Goal: Information Seeking & Learning: Check status

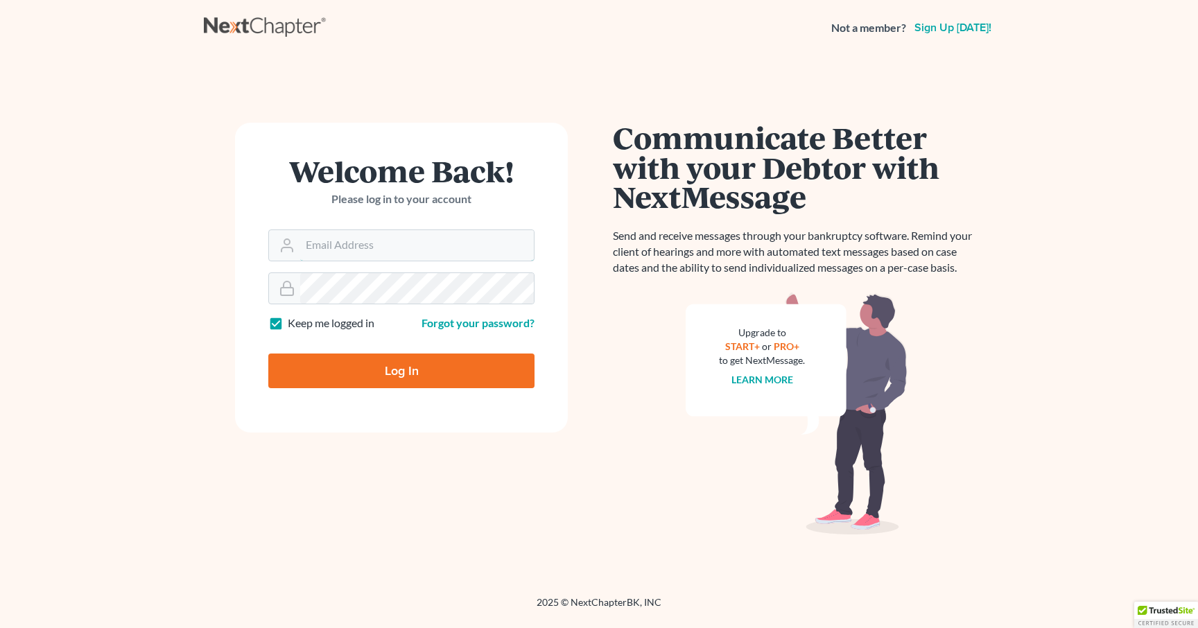
type input "[EMAIL_ADDRESS][DOMAIN_NAME]"
click at [380, 364] on input "Log In" at bounding box center [401, 371] width 266 height 35
type input "Thinking..."
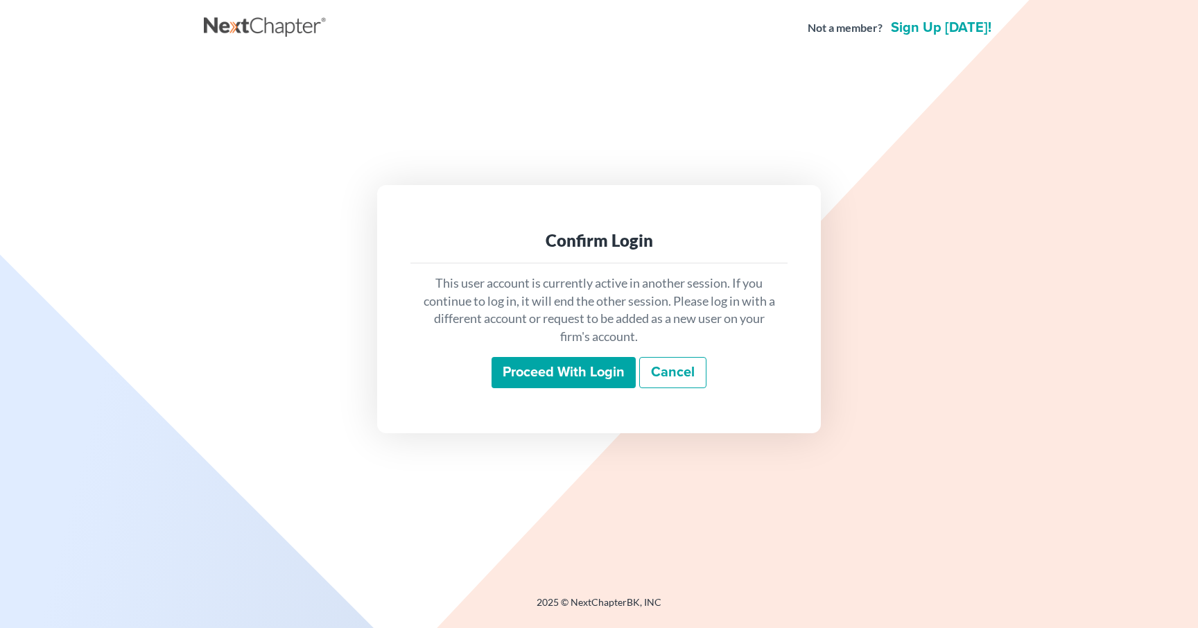
click at [573, 370] on input "Proceed with login" at bounding box center [564, 373] width 144 height 32
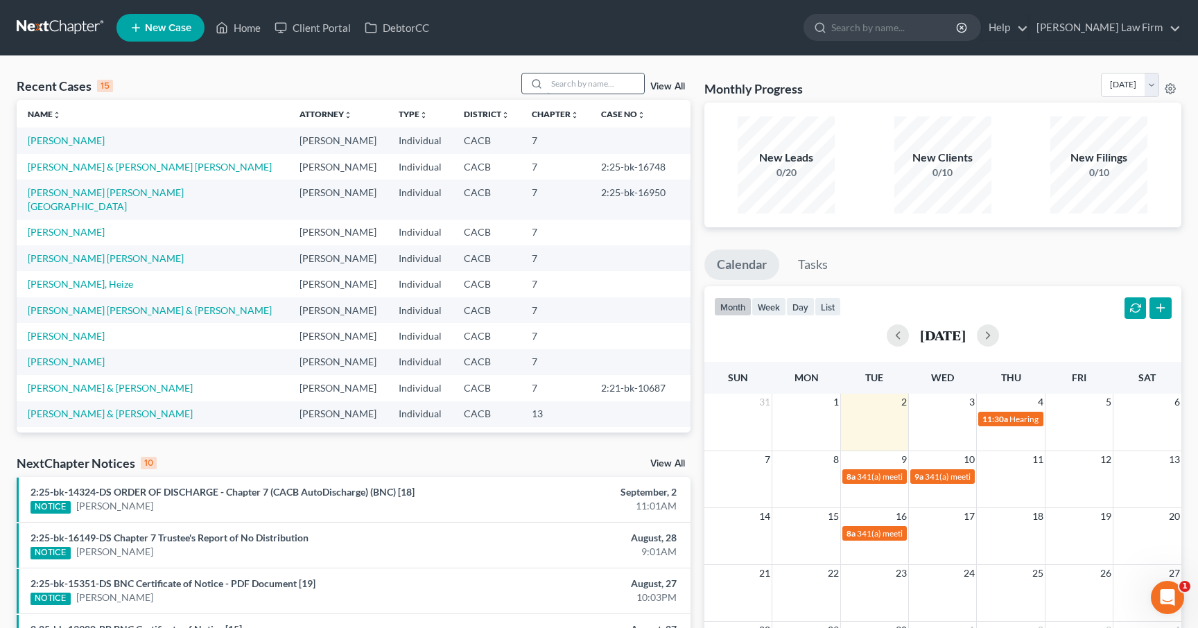
click at [570, 83] on input "search" at bounding box center [595, 83] width 97 height 20
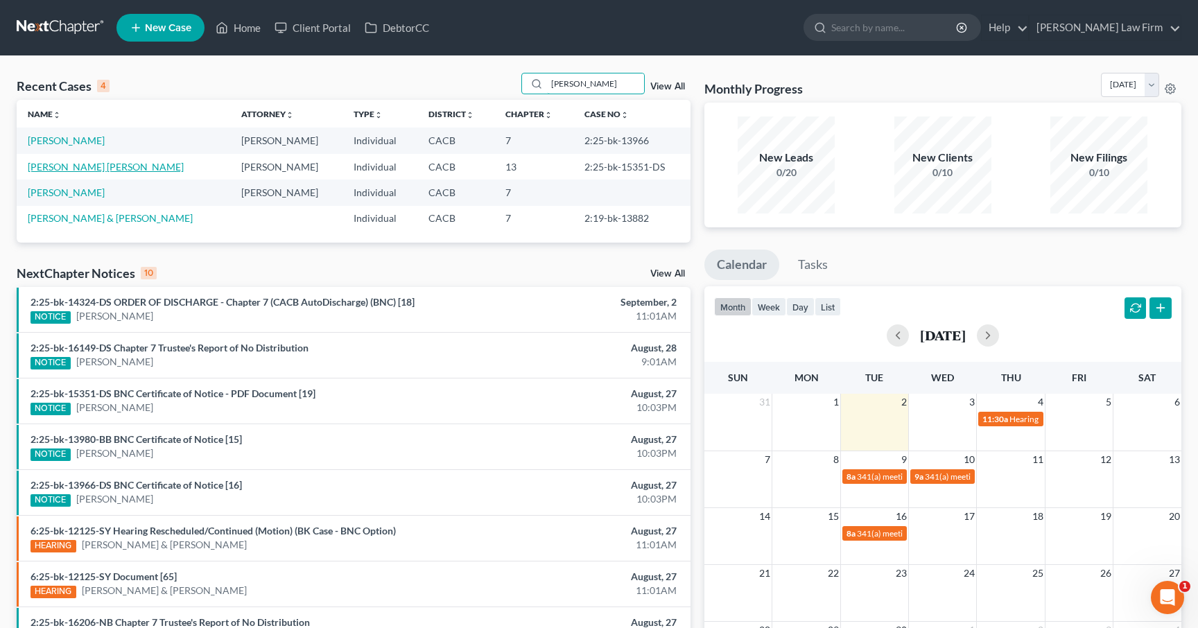
type input "[PERSON_NAME]"
click at [105, 167] on link "[PERSON_NAME] [PERSON_NAME]" at bounding box center [106, 167] width 156 height 12
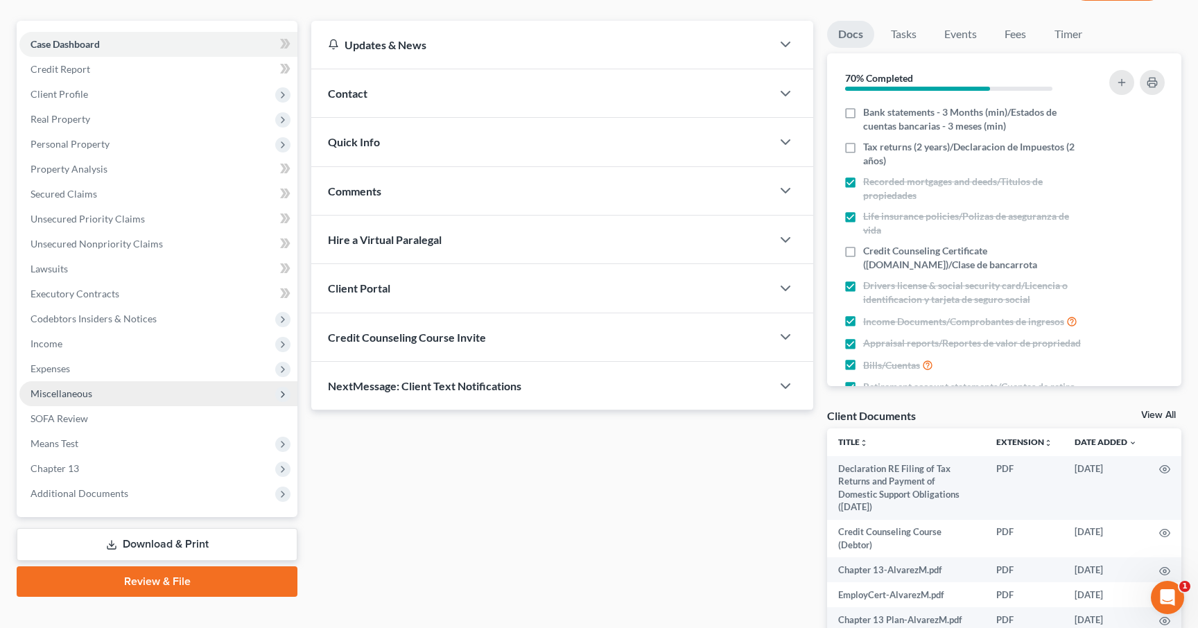
scroll to position [121, 0]
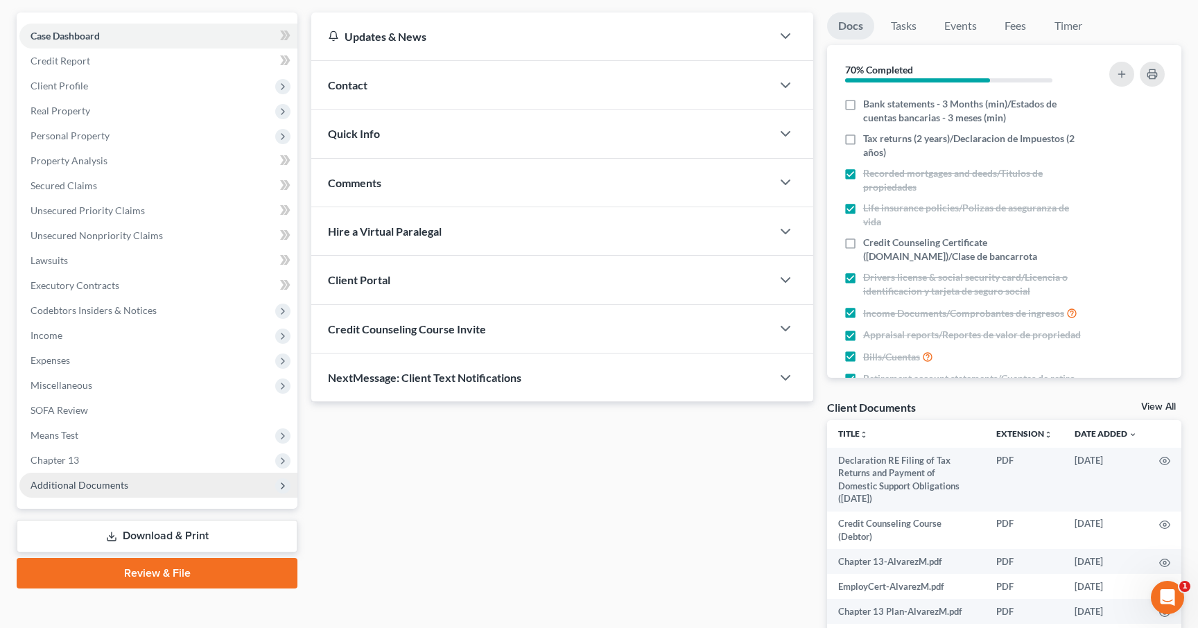
click at [128, 484] on span "Additional Documents" at bounding box center [158, 485] width 278 height 25
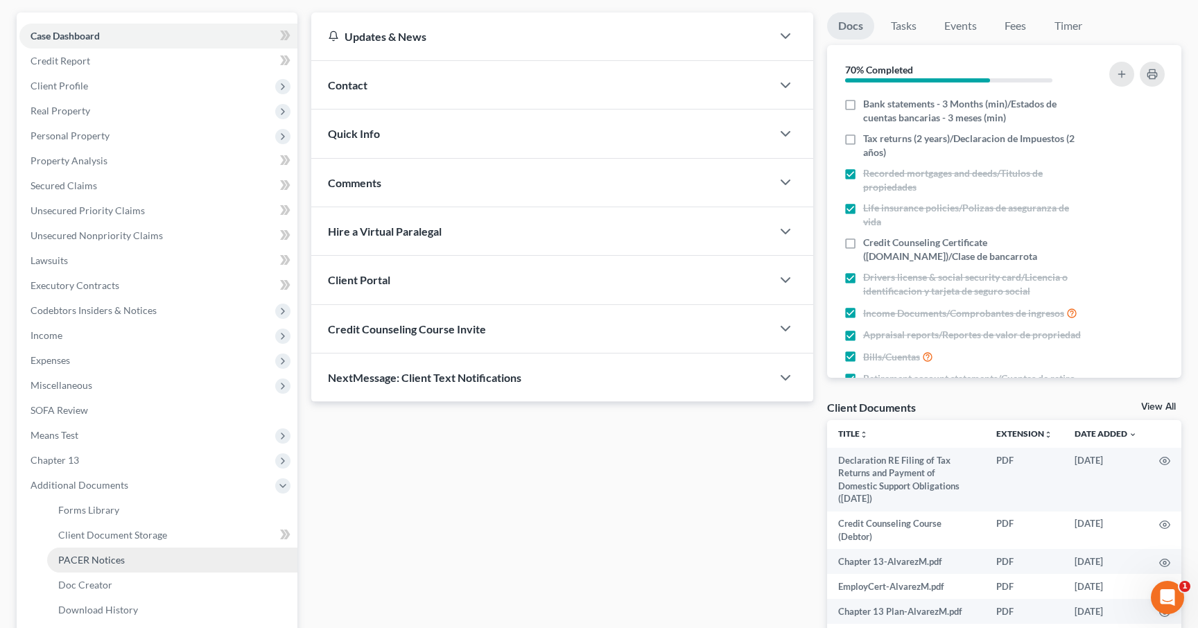
click at [89, 556] on span "PACER Notices" at bounding box center [91, 560] width 67 height 12
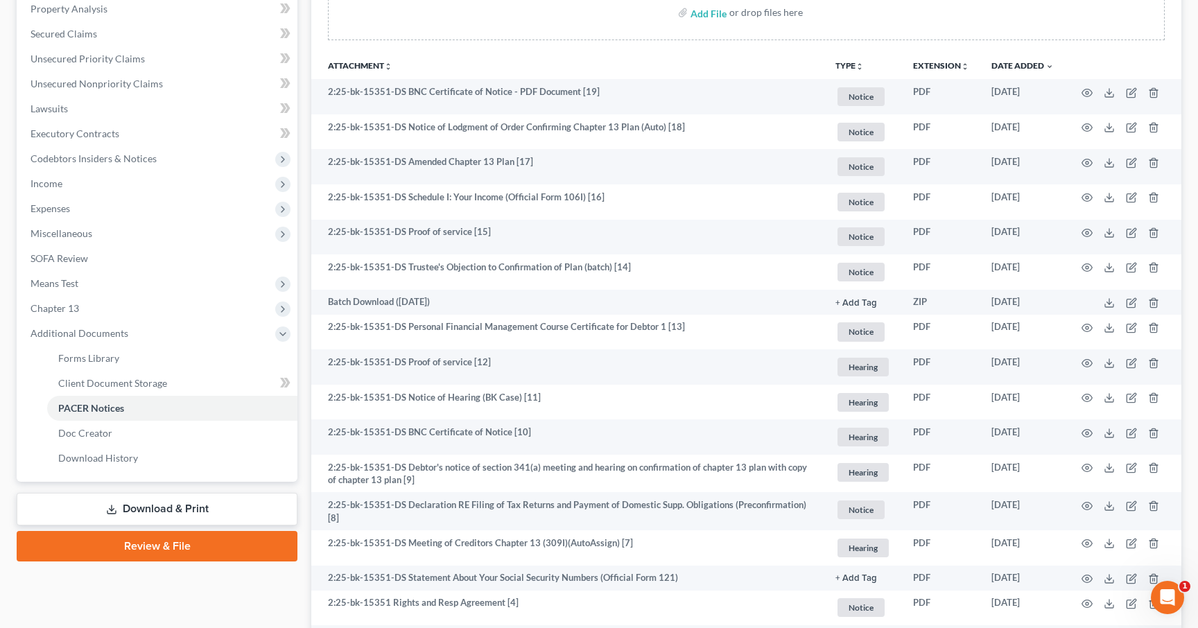
scroll to position [279, 0]
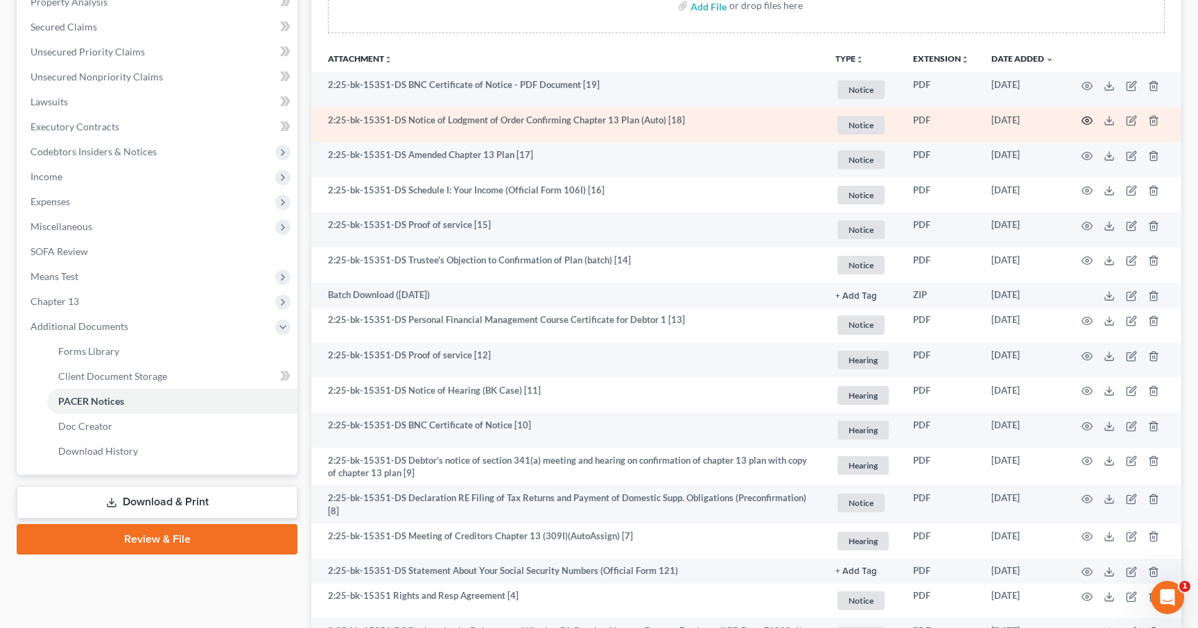
click at [1084, 120] on icon "button" at bounding box center [1087, 120] width 11 height 11
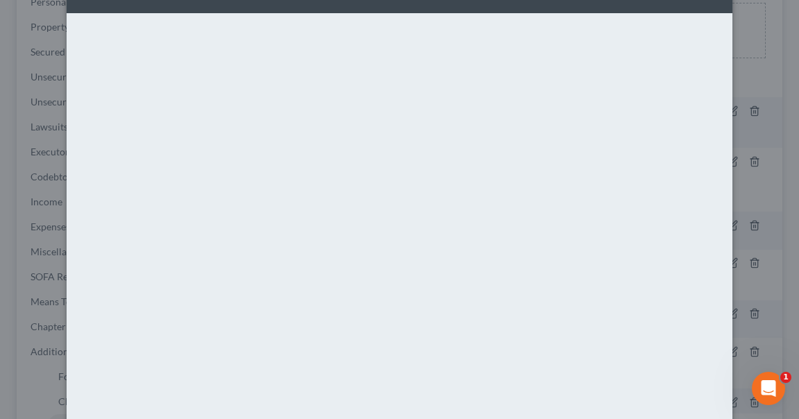
scroll to position [0, 0]
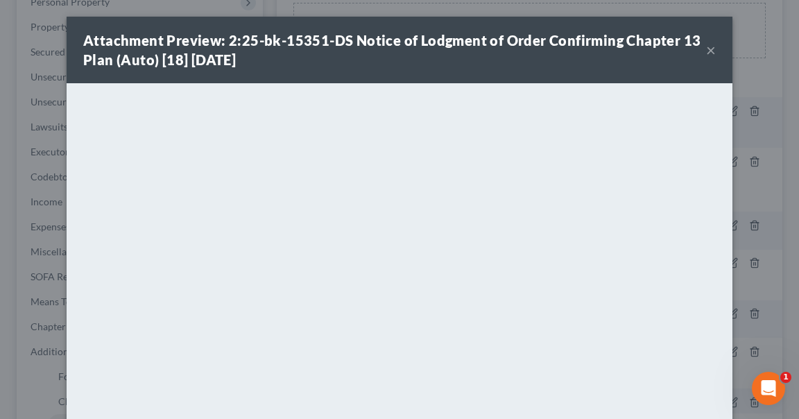
click at [713, 49] on button "×" at bounding box center [711, 50] width 10 height 17
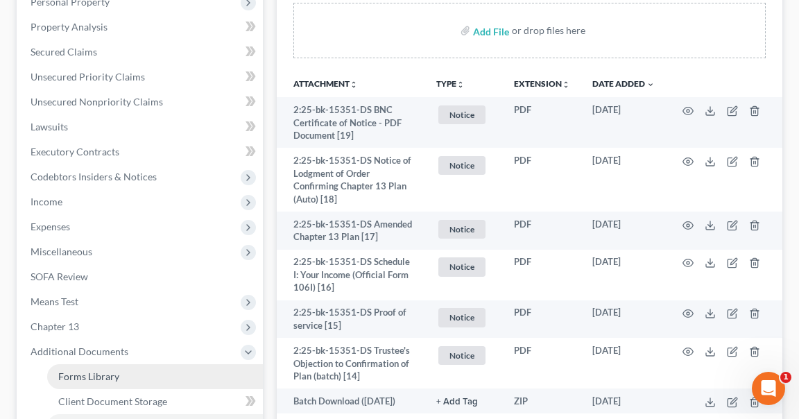
scroll to position [312, 0]
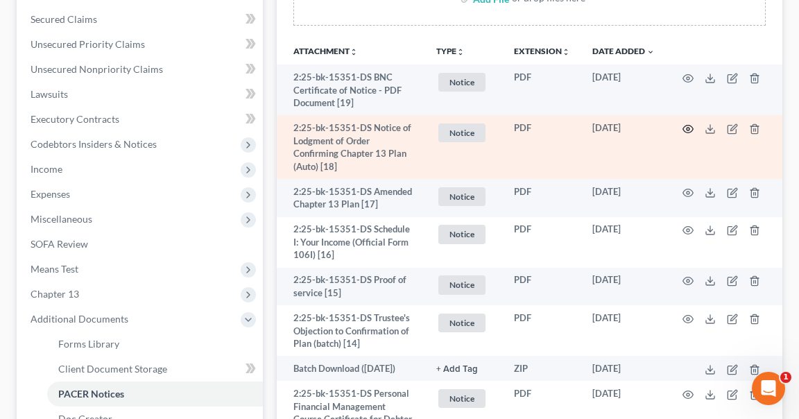
click at [688, 130] on icon "button" at bounding box center [687, 128] width 11 height 11
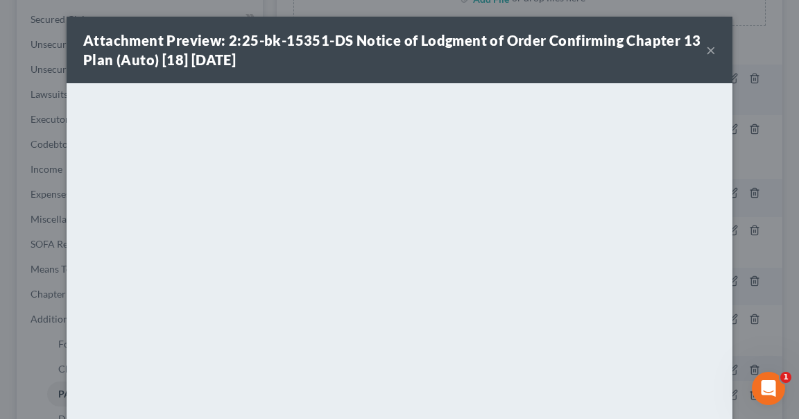
click at [711, 51] on button "×" at bounding box center [711, 50] width 10 height 17
